Goal: Information Seeking & Learning: Learn about a topic

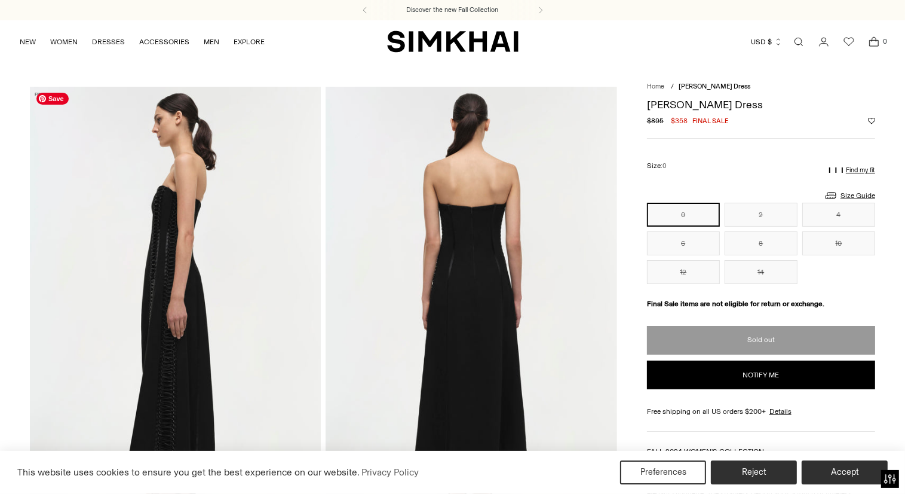
click at [241, 201] on img at bounding box center [175, 305] width 291 height 437
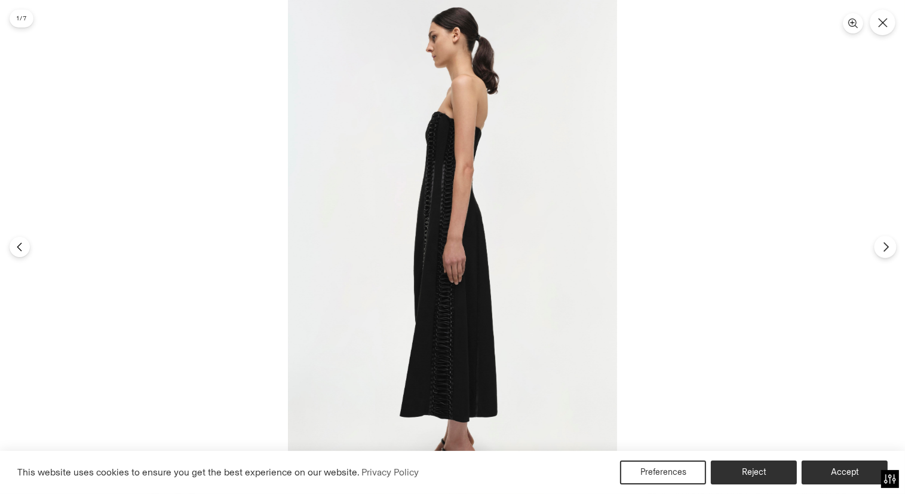
click at [885, 247] on icon "Next" at bounding box center [886, 246] width 11 height 11
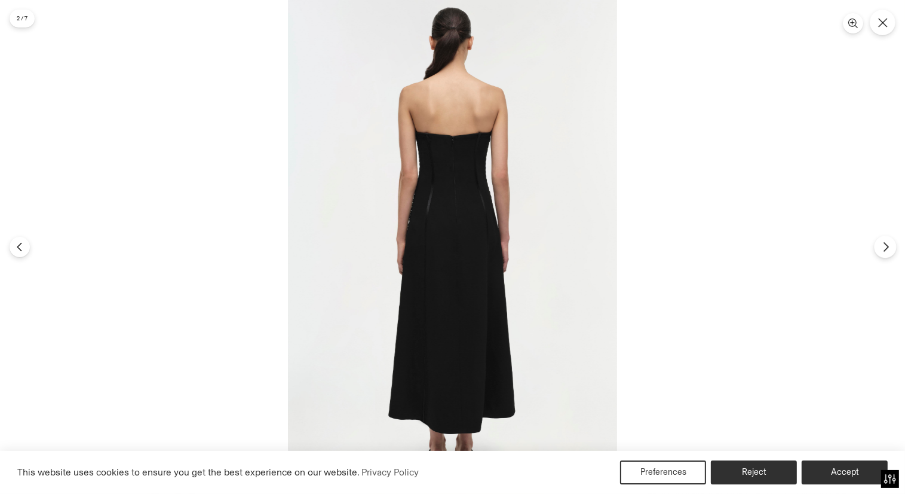
click at [885, 247] on icon "Next" at bounding box center [886, 246] width 11 height 11
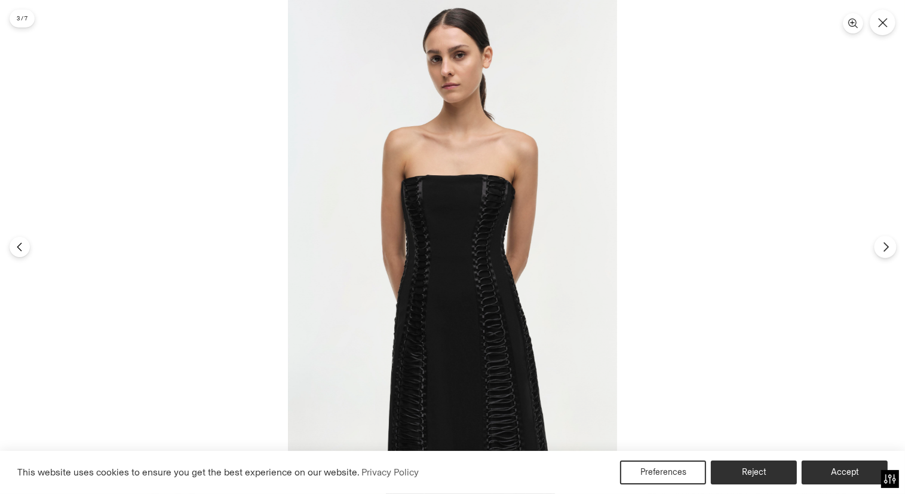
click at [885, 247] on icon "Next" at bounding box center [886, 246] width 11 height 11
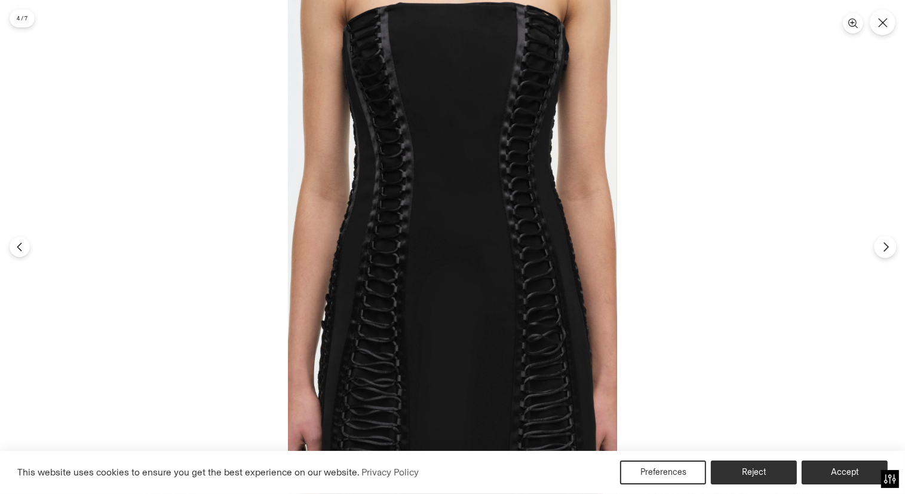
click at [885, 247] on icon "Next" at bounding box center [886, 246] width 11 height 11
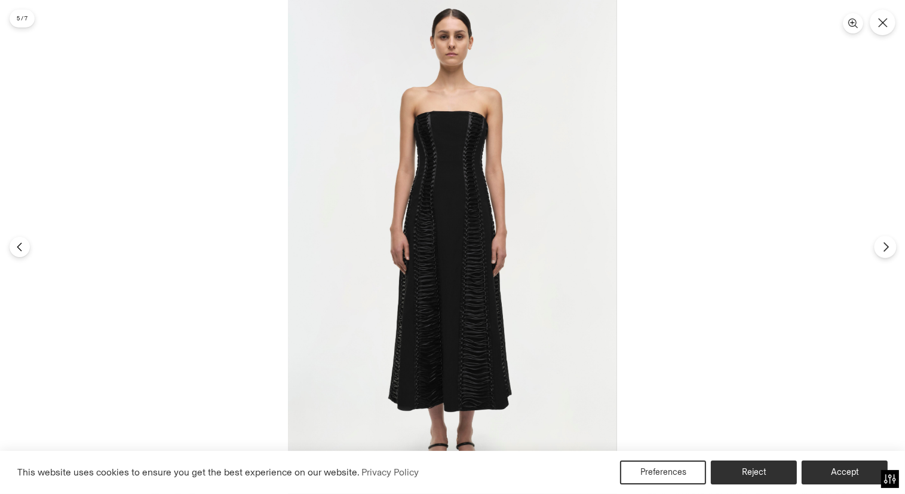
click at [885, 247] on icon "Next" at bounding box center [886, 246] width 11 height 11
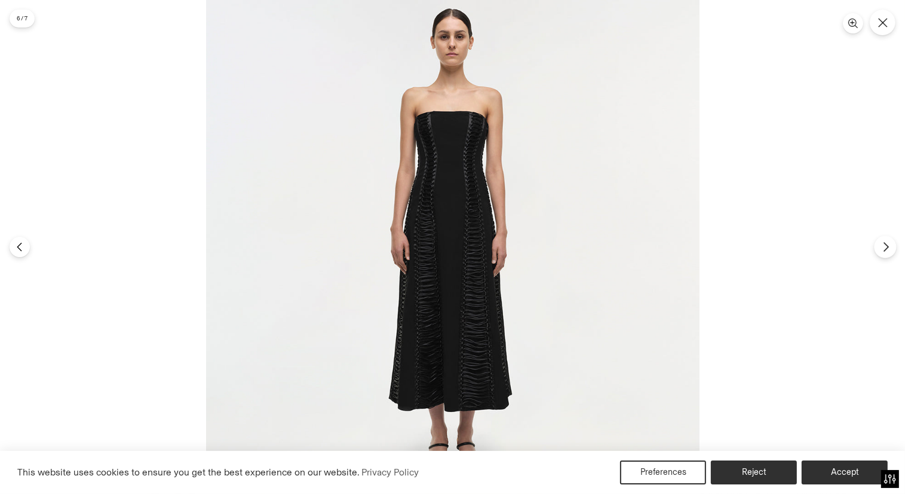
click at [885, 252] on icon "Next" at bounding box center [886, 246] width 11 height 11
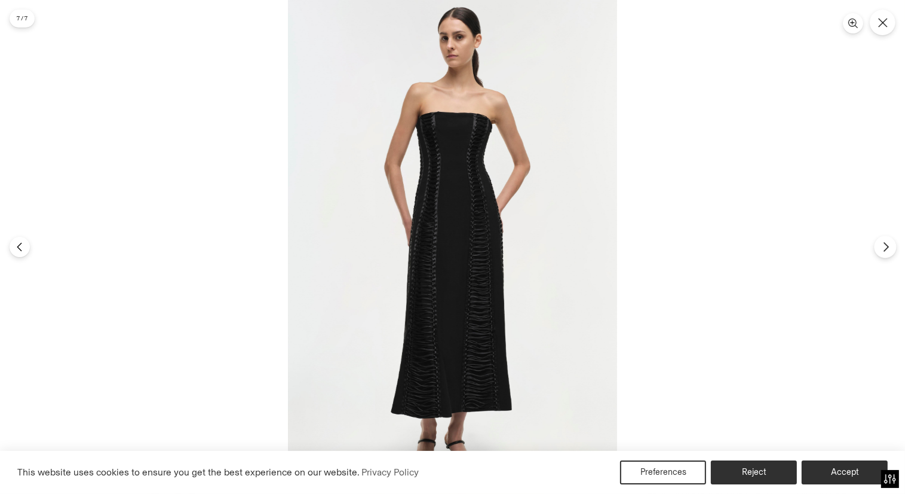
click at [883, 249] on icon "Next" at bounding box center [886, 246] width 11 height 11
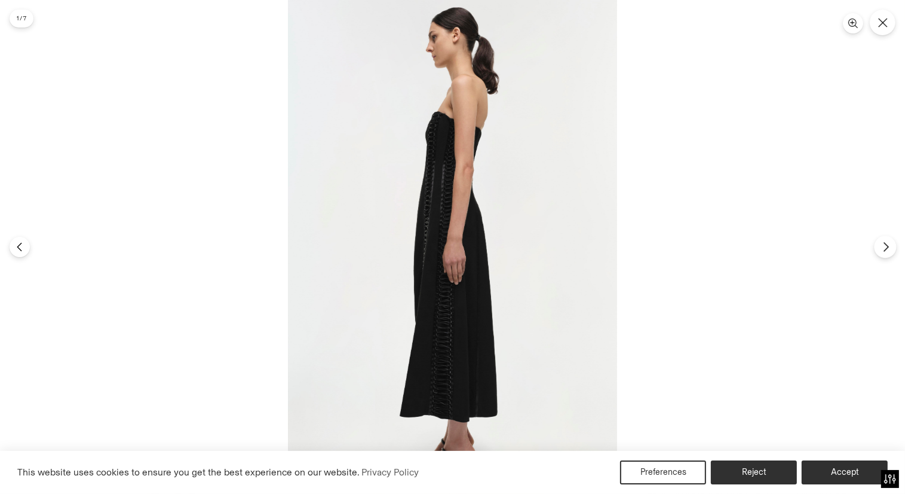
click at [883, 249] on icon "Next" at bounding box center [886, 246] width 11 height 11
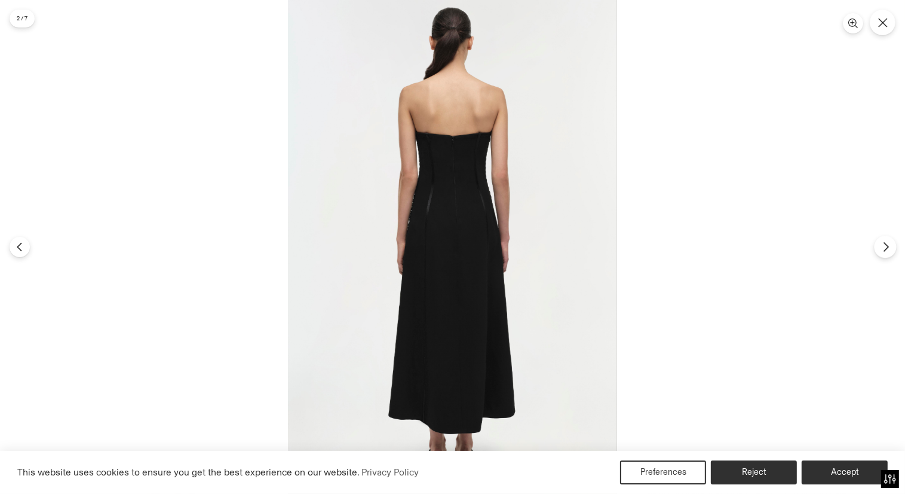
click at [883, 249] on icon "Next" at bounding box center [886, 246] width 11 height 11
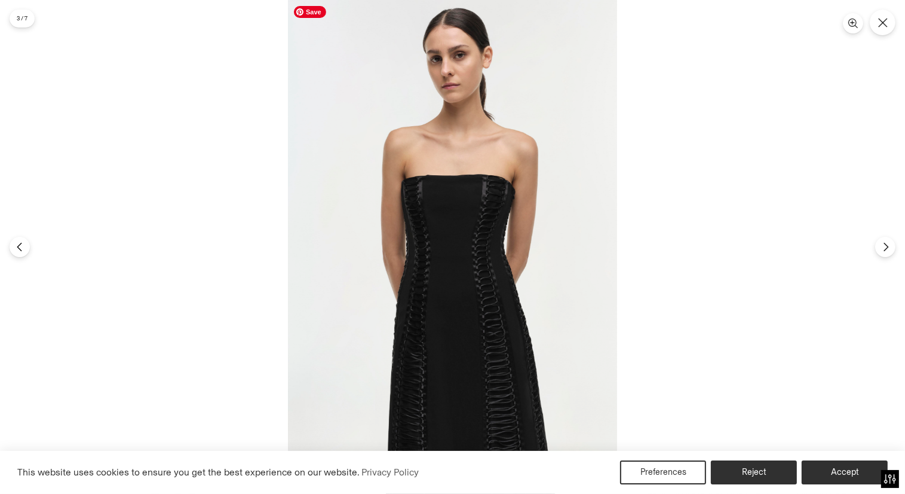
click at [484, 365] on img at bounding box center [452, 247] width 329 height 494
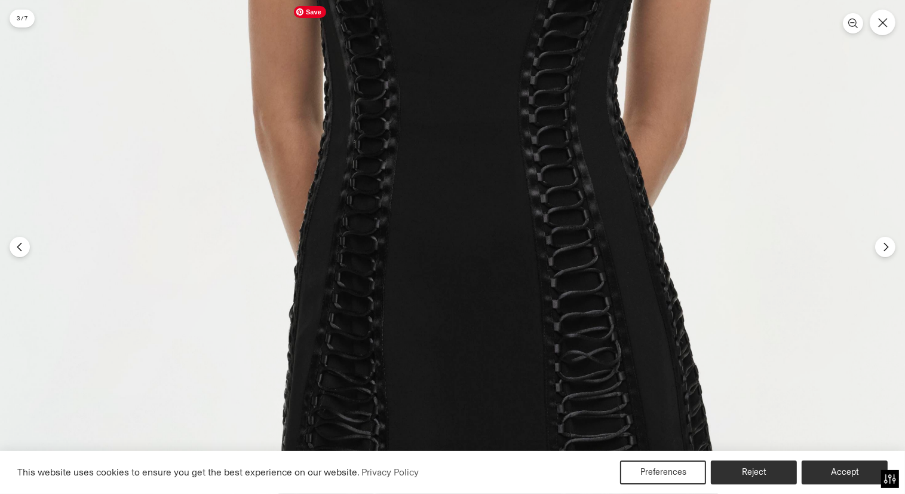
click at [569, 366] on img at bounding box center [463, 95] width 987 height 1481
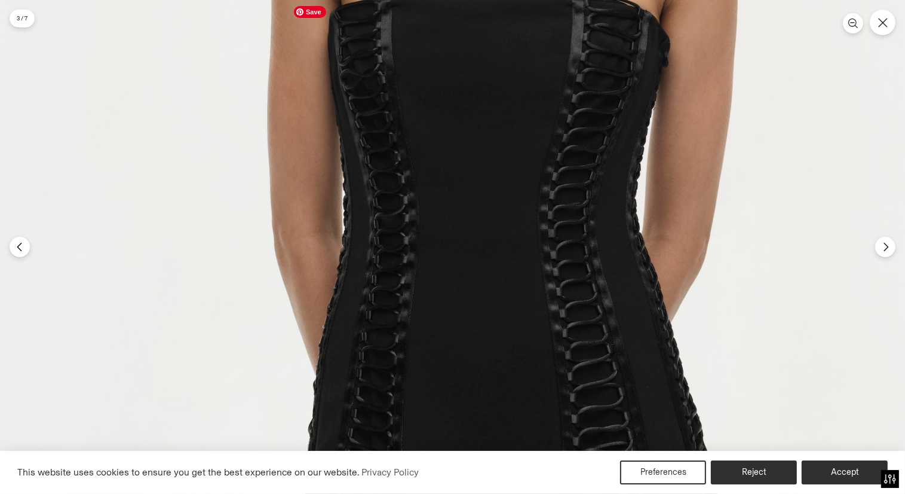
click at [536, 319] on img at bounding box center [482, 209] width 987 height 1481
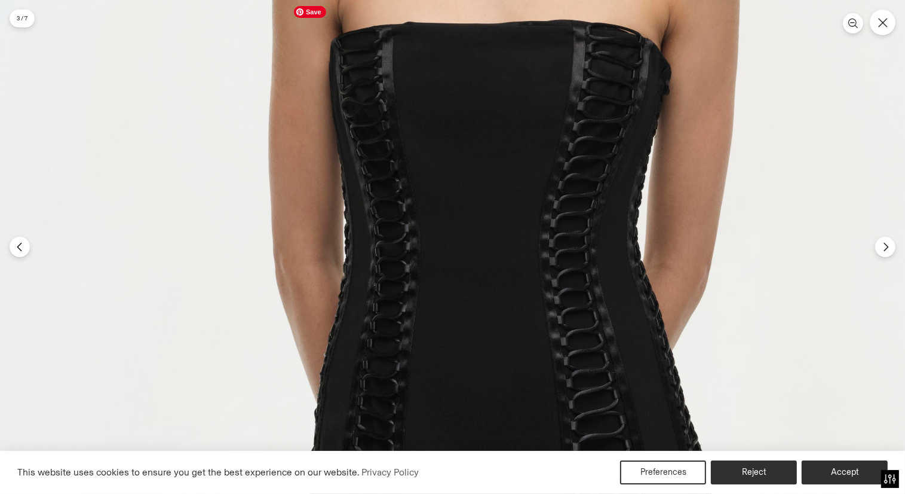
click at [519, 274] on img at bounding box center [483, 237] width 987 height 1481
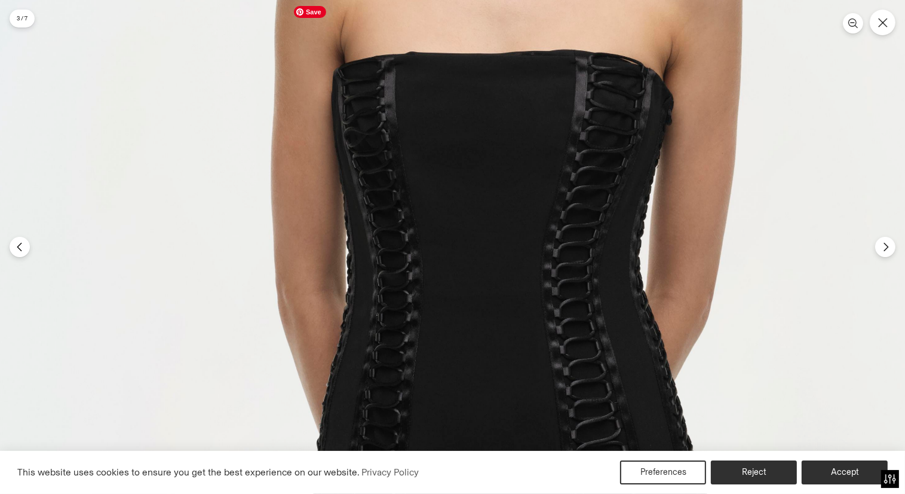
click at [583, 132] on img at bounding box center [485, 267] width 987 height 1481
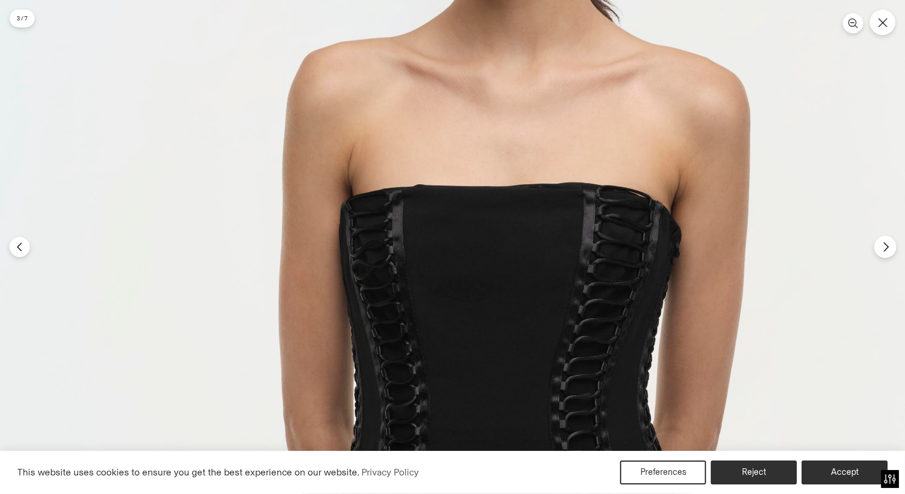
click at [892, 247] on button "Next" at bounding box center [885, 246] width 22 height 22
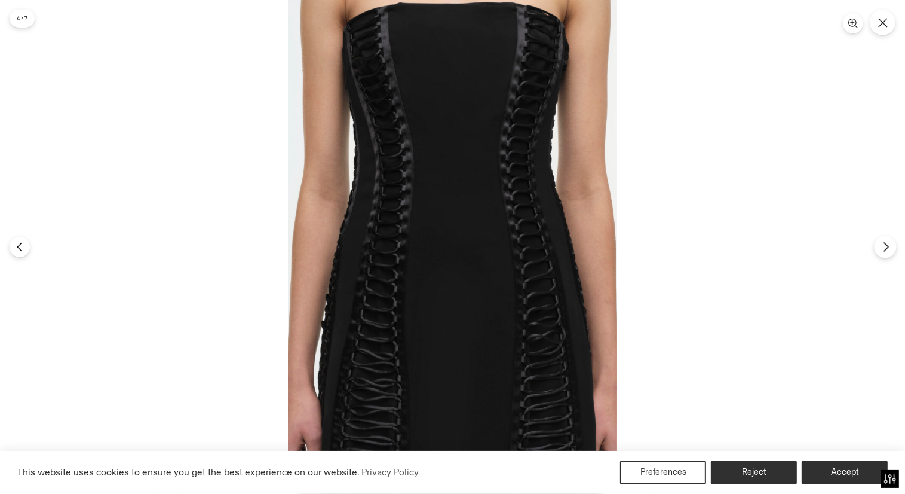
click at [891, 247] on icon "Next" at bounding box center [886, 246] width 11 height 11
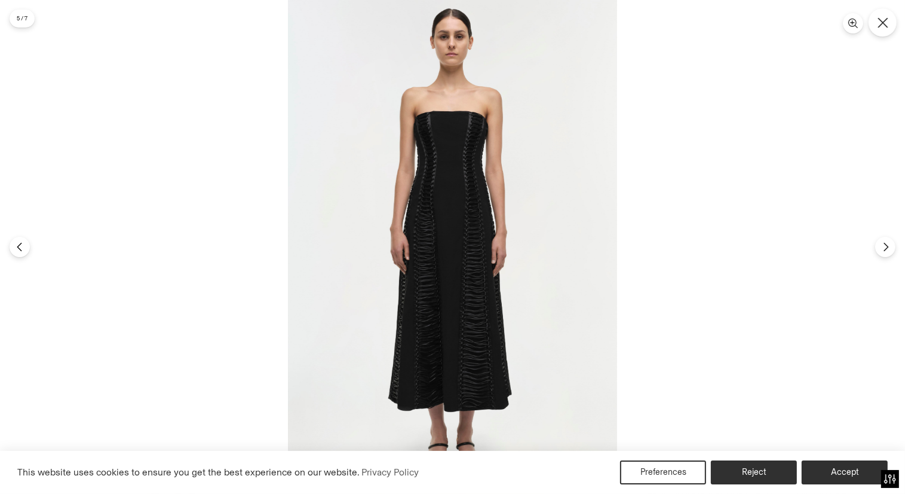
click at [879, 33] on button "Close" at bounding box center [883, 22] width 28 height 28
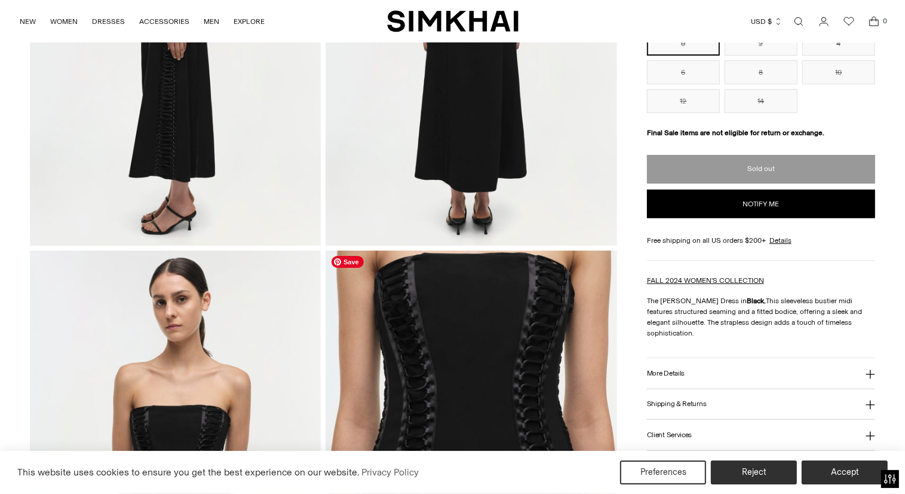
scroll to position [359, 0]
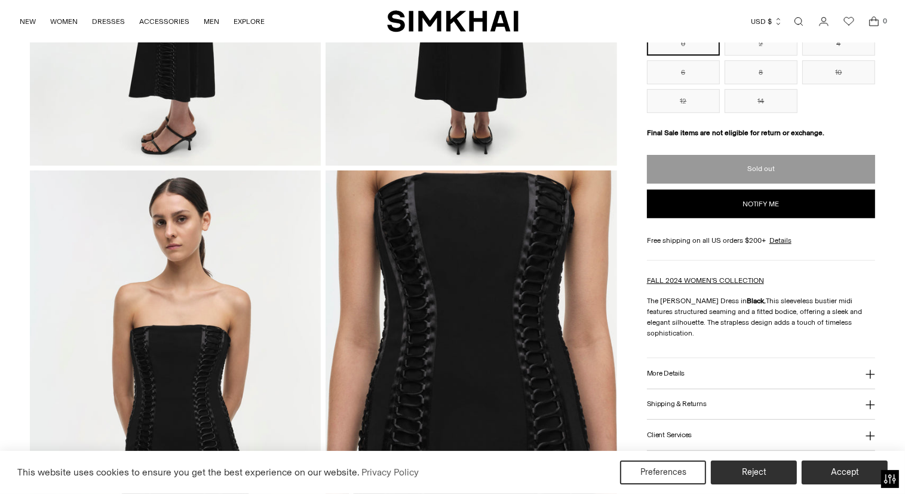
click at [706, 359] on button "More Details" at bounding box center [761, 373] width 228 height 30
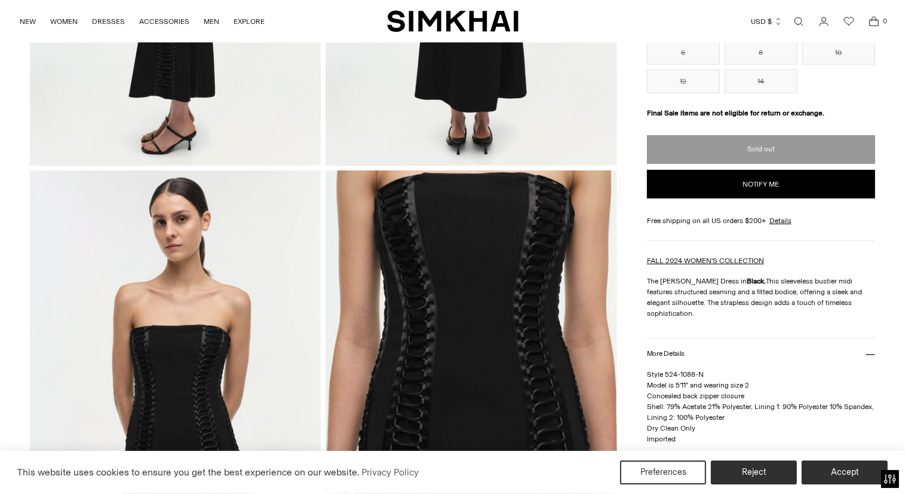
scroll to position [478, 0]
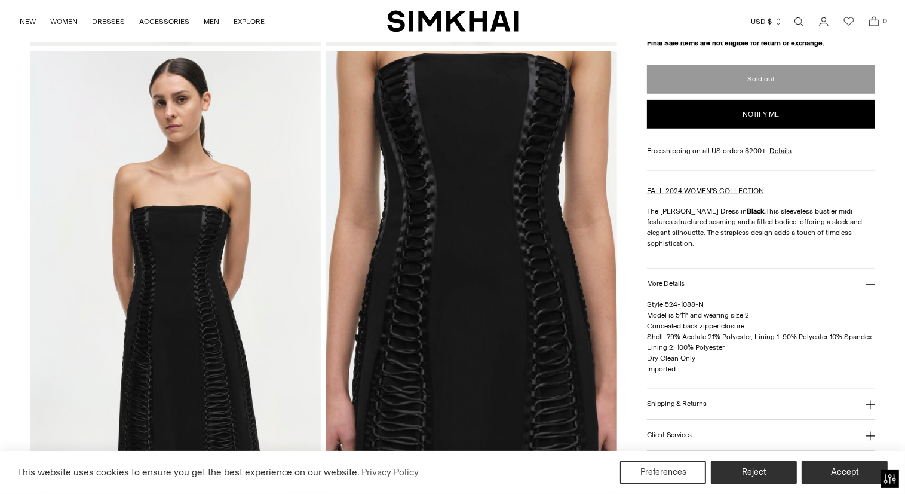
click at [749, 393] on button "Shipping & Returns" at bounding box center [761, 404] width 228 height 30
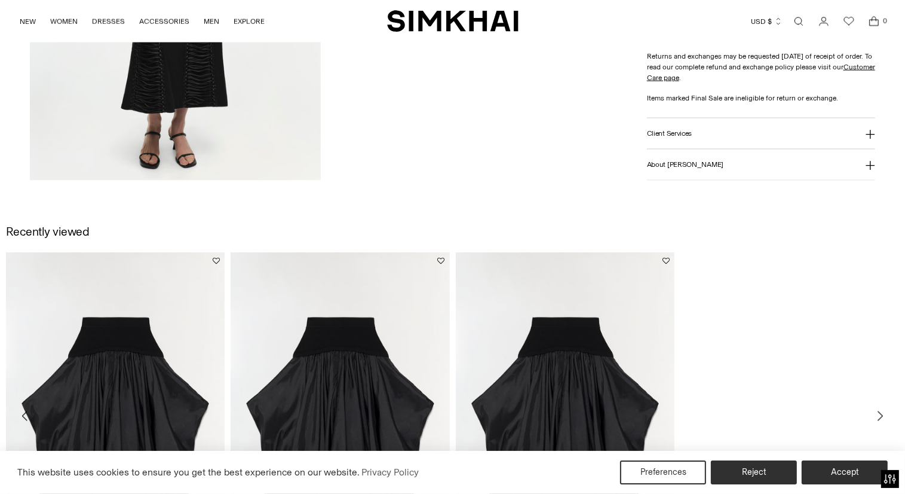
scroll to position [1853, 0]
